Goal: Task Accomplishment & Management: Use online tool/utility

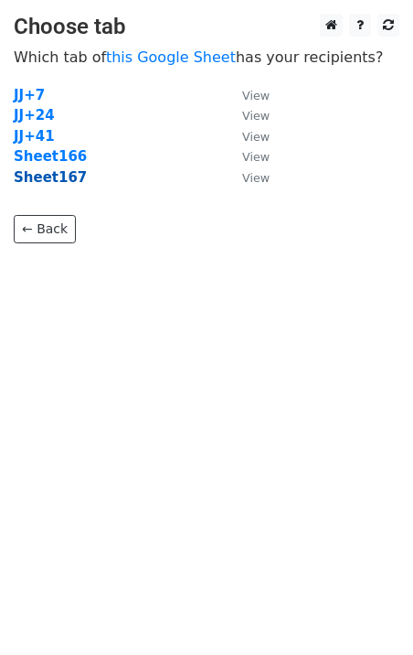
click at [63, 179] on strong "Sheet167" at bounding box center [50, 177] width 73 height 16
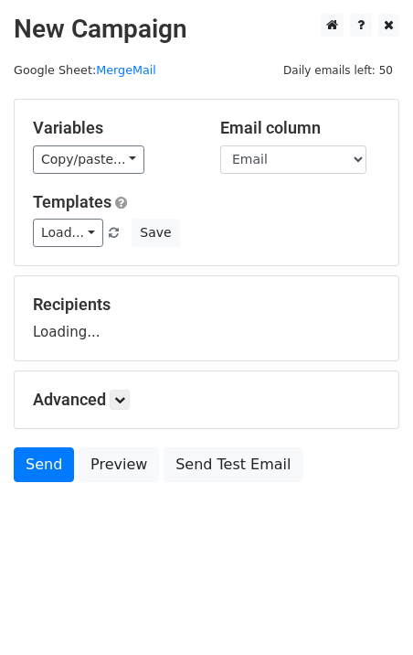
click at [64, 243] on link "Load..." at bounding box center [68, 233] width 70 height 28
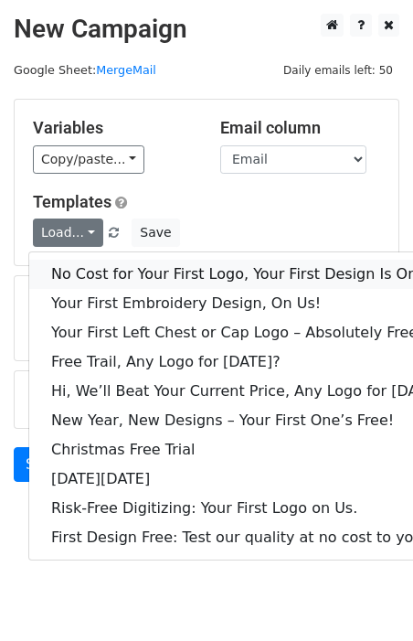
click at [104, 270] on link "No Cost for Your First Logo, Your First Design Is On Us!" at bounding box center [250, 274] width 442 height 29
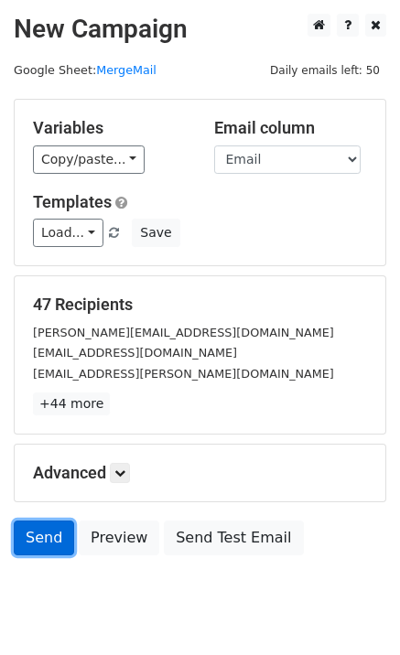
click at [31, 532] on link "Send" at bounding box center [44, 538] width 60 height 35
